Goal: Communication & Community: Ask a question

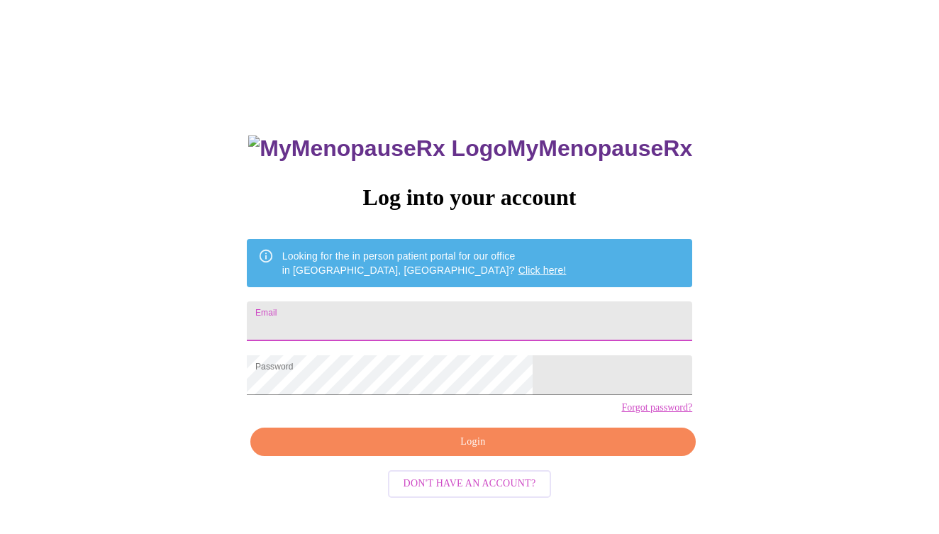
click at [432, 321] on input "Email" at bounding box center [469, 321] width 445 height 40
type input "juleshart05@gmail.com"
click at [409, 451] on span "Login" at bounding box center [473, 442] width 413 height 18
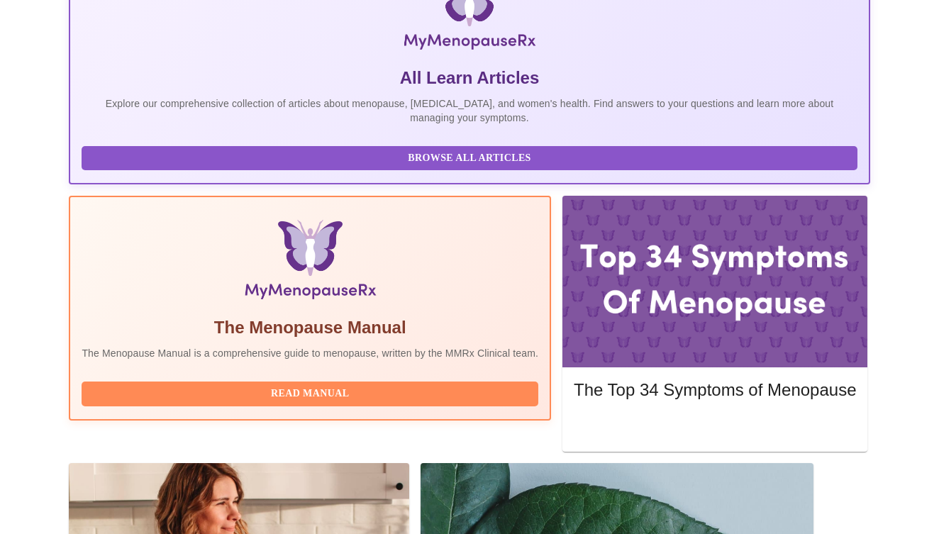
scroll to position [285, 0]
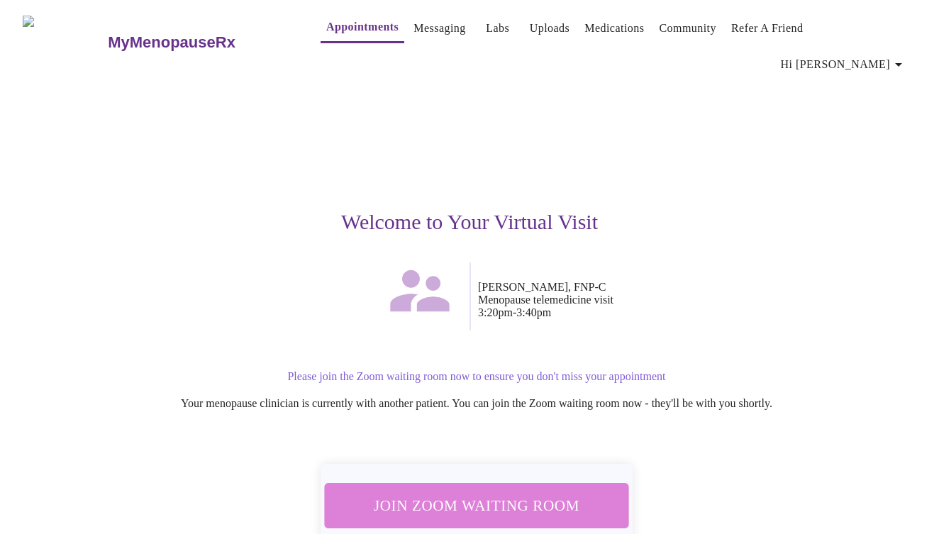
click at [486, 492] on span "Join Zoom Waiting Room" at bounding box center [476, 505] width 267 height 26
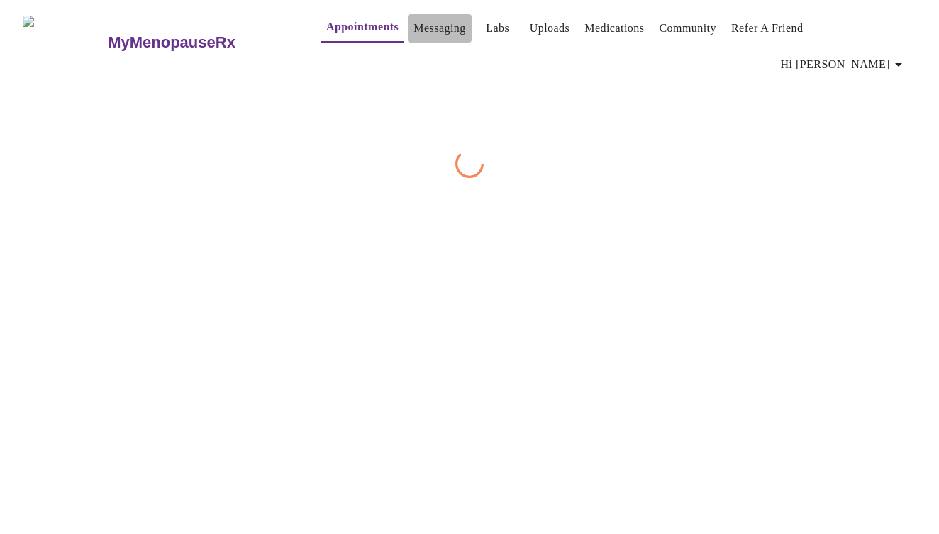
click at [414, 27] on link "Messaging" at bounding box center [440, 28] width 52 height 20
click at [326, 30] on link "Appointments" at bounding box center [360, 28] width 68 height 20
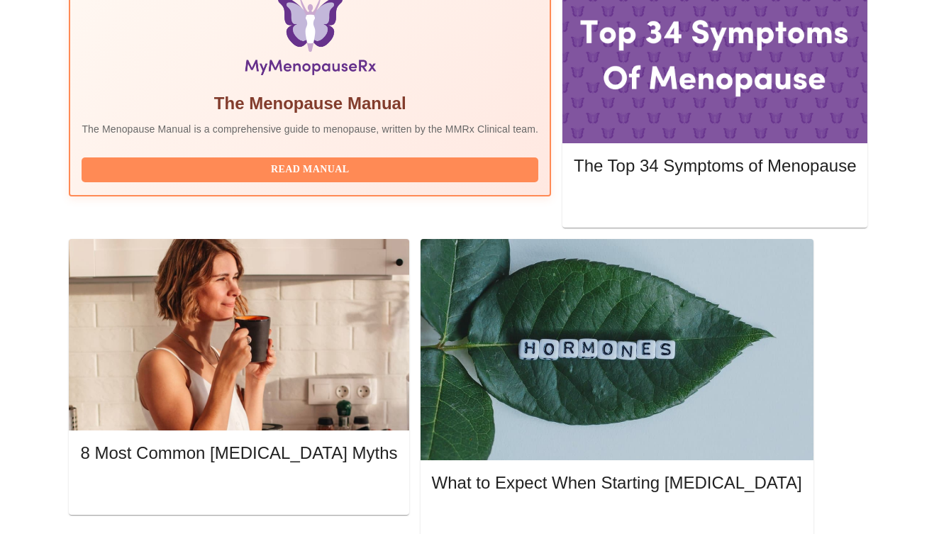
scroll to position [501, 0]
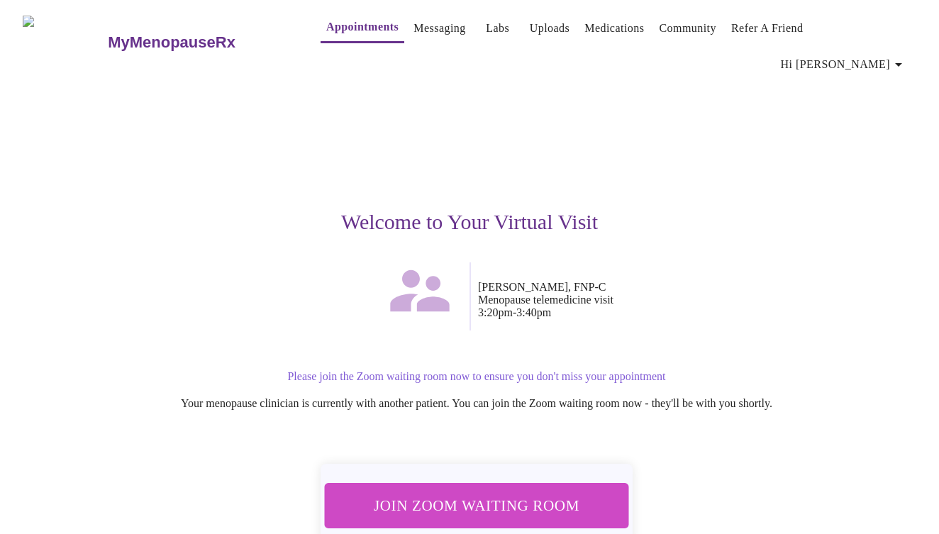
click at [488, 492] on span "Join Zoom Waiting Room" at bounding box center [476, 505] width 267 height 26
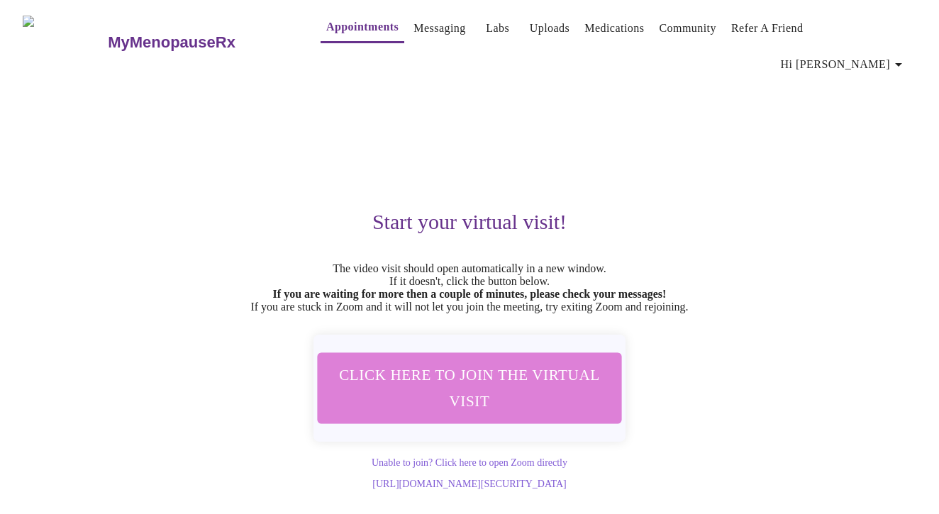
click at [475, 388] on span "Click here to join the virtual visit" at bounding box center [469, 388] width 267 height 52
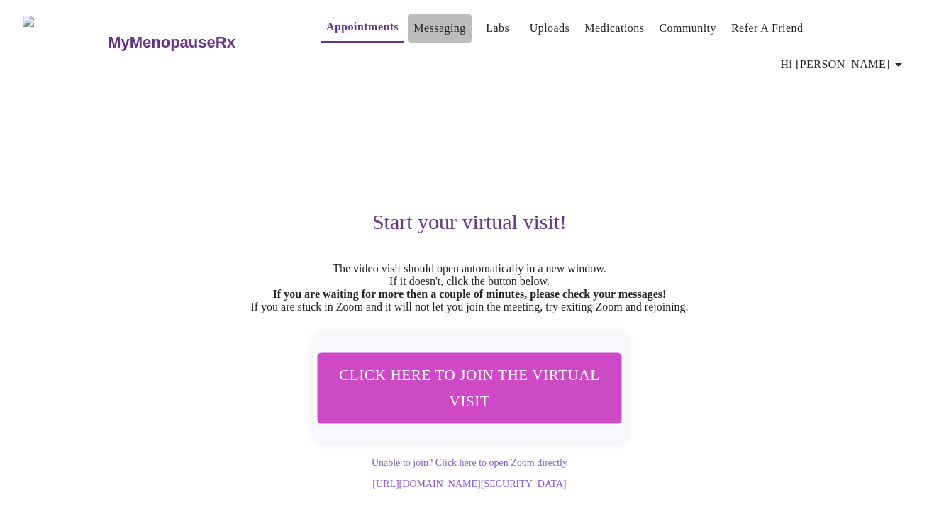
drag, startPoint x: 309, startPoint y: 118, endPoint x: 402, endPoint y: 26, distance: 131.4
click at [414, 26] on link "Messaging" at bounding box center [440, 28] width 52 height 20
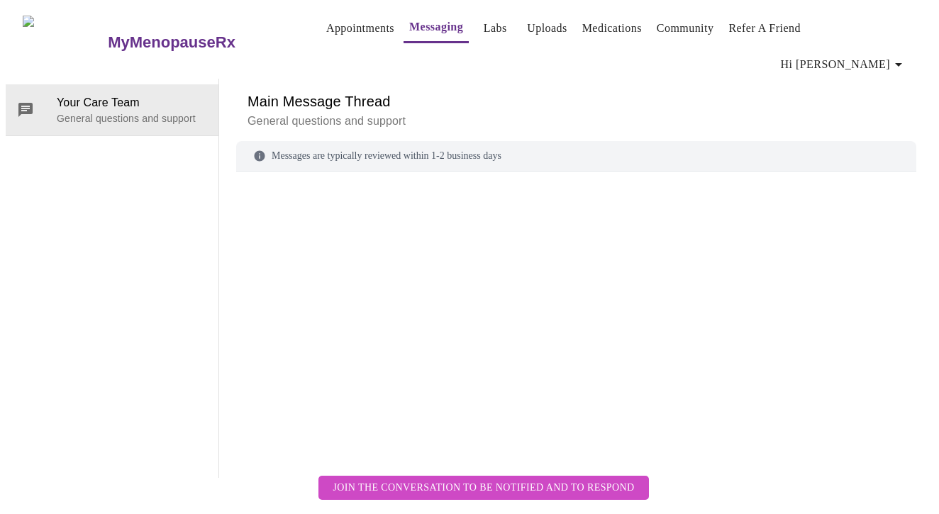
scroll to position [53, 0]
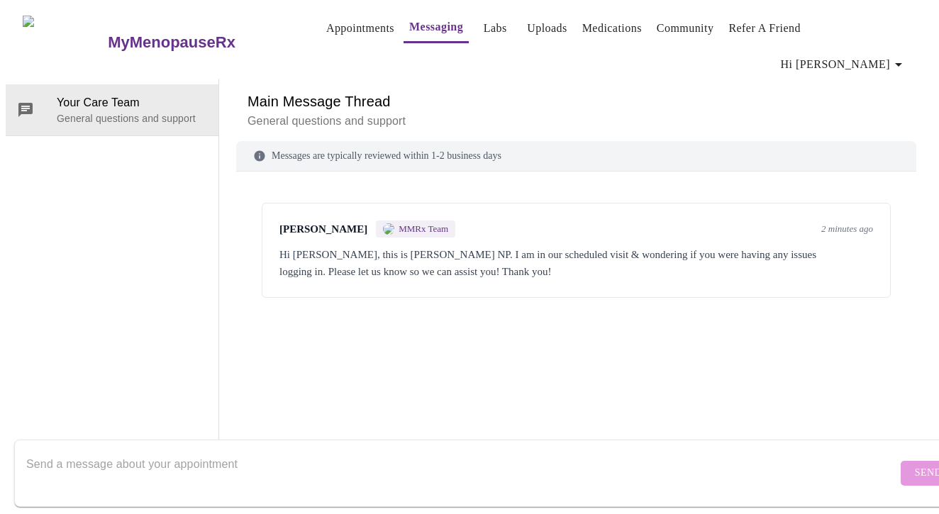
click at [419, 232] on div "[PERSON_NAME] MMRx Team 2 minutes ago Hi [PERSON_NAME], this is [PERSON_NAME] N…" at bounding box center [576, 305] width 680 height 233
click at [510, 246] on div "Hi [PERSON_NAME], this is [PERSON_NAME] NP. I am in our scheduled visit & wonde…" at bounding box center [576, 263] width 594 height 34
click at [489, 246] on div "Hi [PERSON_NAME], this is [PERSON_NAME] NP. I am in our scheduled visit & wonde…" at bounding box center [576, 263] width 594 height 34
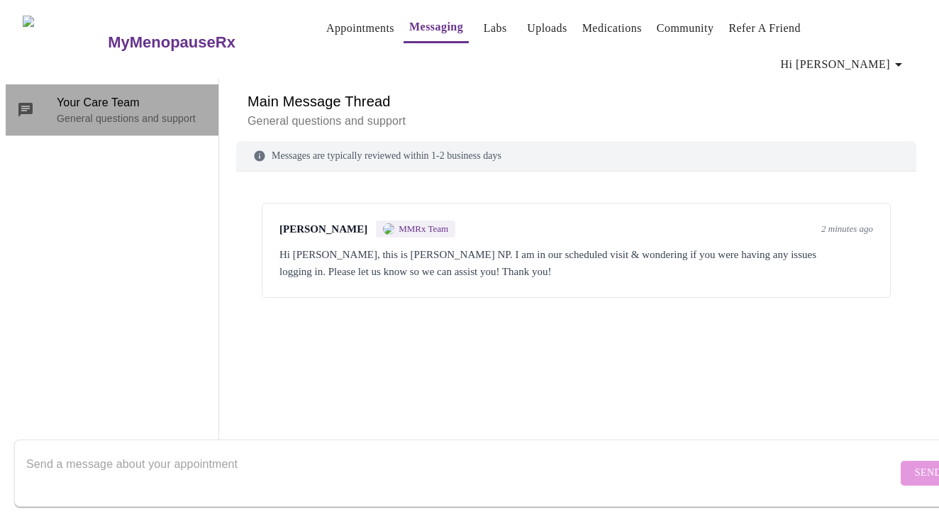
click at [104, 94] on span "Your Care Team" at bounding box center [132, 102] width 150 height 17
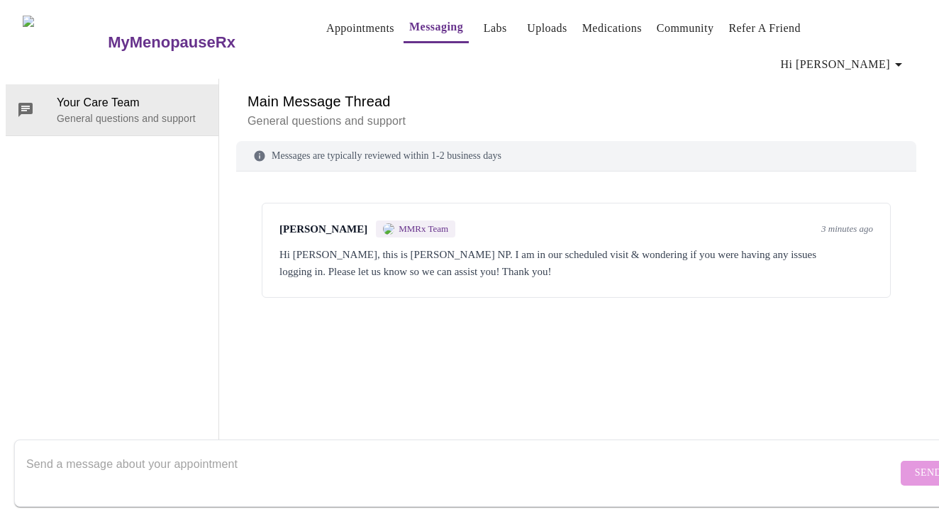
click at [497, 246] on div "Hi [PERSON_NAME], this is [PERSON_NAME] NP. I am in our scheduled visit & wonde…" at bounding box center [576, 263] width 594 height 34
click at [499, 246] on div "Hi [PERSON_NAME], this is [PERSON_NAME] NP. I am in our scheduled visit & wonde…" at bounding box center [576, 263] width 594 height 34
click at [879, 461] on form "Send" at bounding box center [490, 473] width 952 height 67
click at [129, 455] on textarea "Send a message about your appointment" at bounding box center [461, 472] width 871 height 45
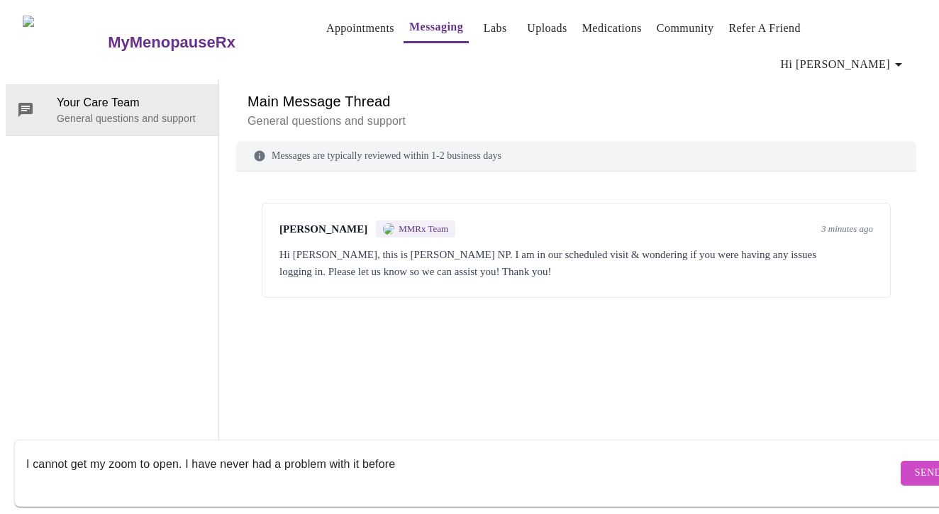
type textarea "I cannot get my zoom to open. I have never had a problem with it before"
click at [915, 465] on span "Send" at bounding box center [928, 474] width 27 height 18
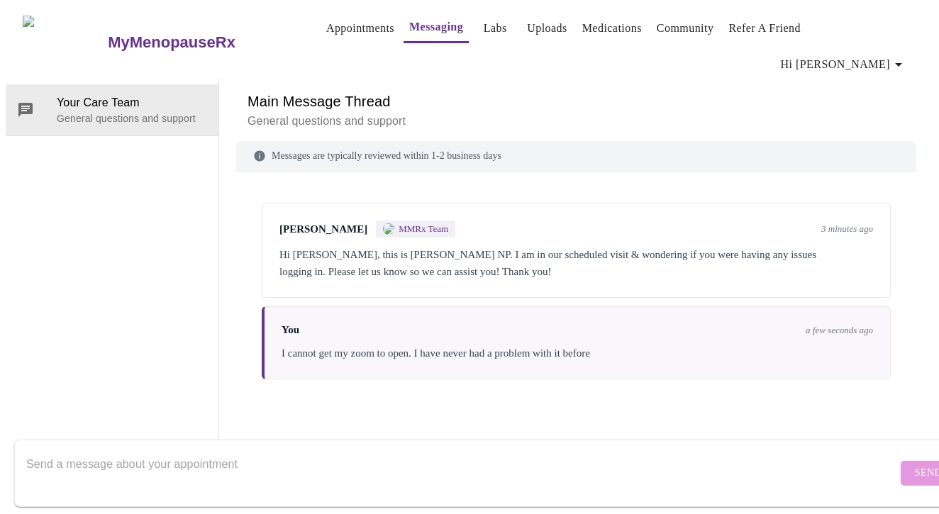
click at [299, 450] on textarea "Send a message about your appointment" at bounding box center [461, 472] width 871 height 45
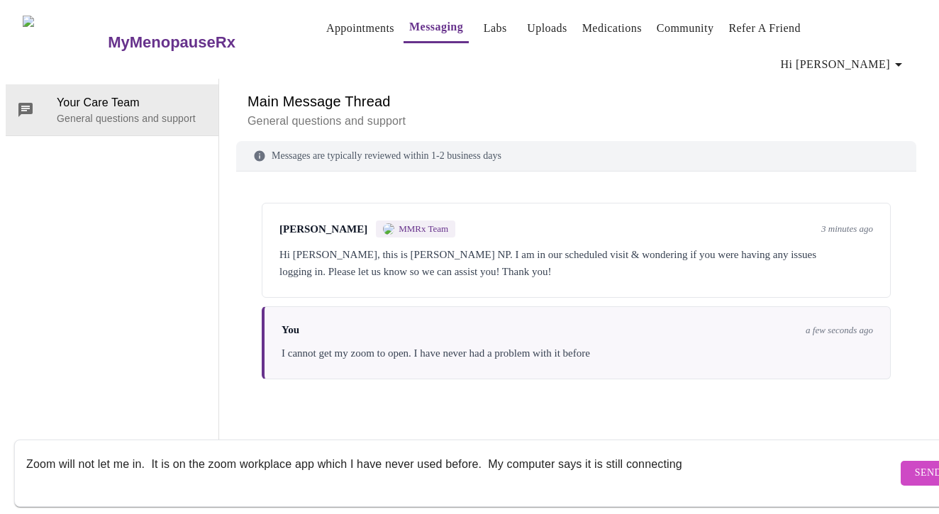
type textarea "Zoom will not let me in. It is on the zoom workplace app which I have never use…"
click at [915, 465] on span "Send" at bounding box center [928, 474] width 27 height 18
click at [901, 461] on button "Send" at bounding box center [928, 473] width 55 height 25
click at [484, 28] on link "Labs" at bounding box center [495, 28] width 23 height 20
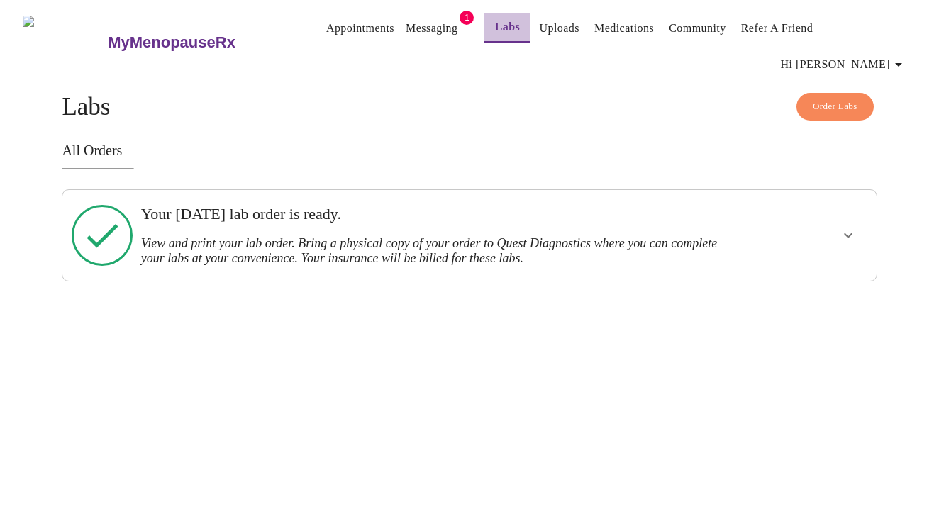
click at [495, 29] on link "Labs" at bounding box center [508, 27] width 26 height 20
click at [100, 214] on icon at bounding box center [102, 235] width 61 height 61
click at [856, 218] on button "show more" at bounding box center [848, 235] width 34 height 34
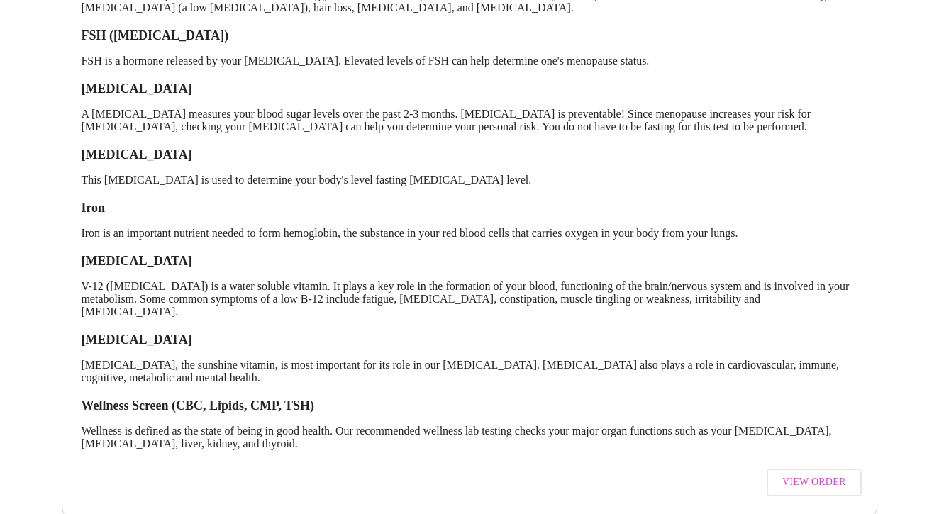
scroll to position [319, 0]
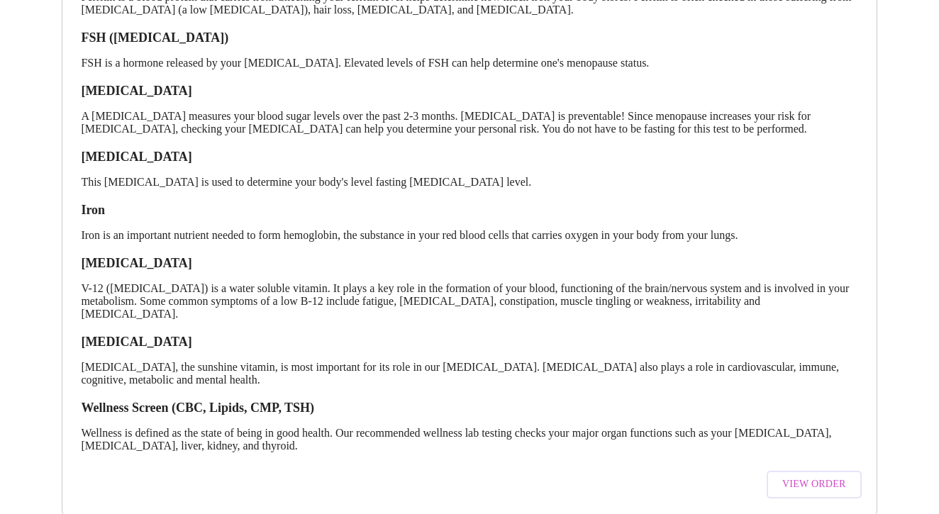
click at [806, 476] on span "View Order" at bounding box center [814, 485] width 64 height 18
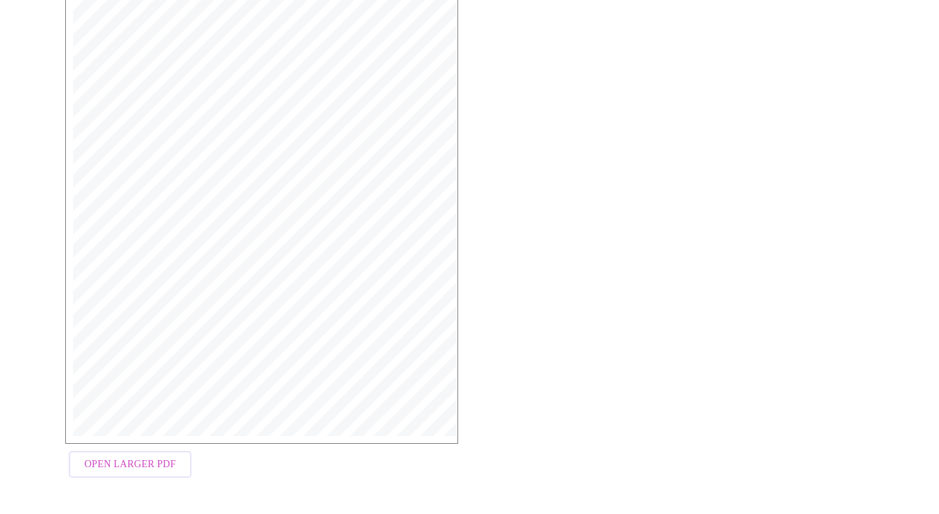
scroll to position [340, 0]
click at [128, 461] on span "Open Larger PDF" at bounding box center [129, 466] width 91 height 18
click at [96, 465] on span "Open Larger PDF" at bounding box center [129, 466] width 91 height 18
